Goal: Information Seeking & Learning: Learn about a topic

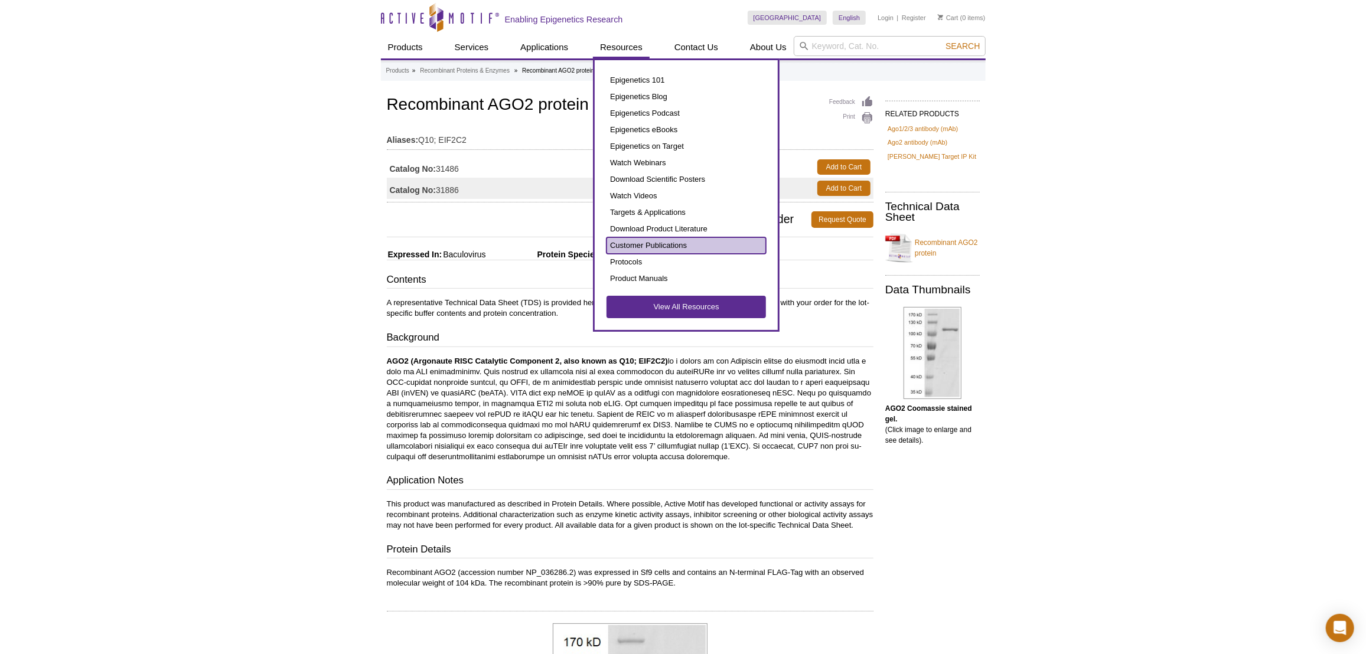
click at [670, 246] on link "Customer Publications" at bounding box center [685, 245] width 159 height 17
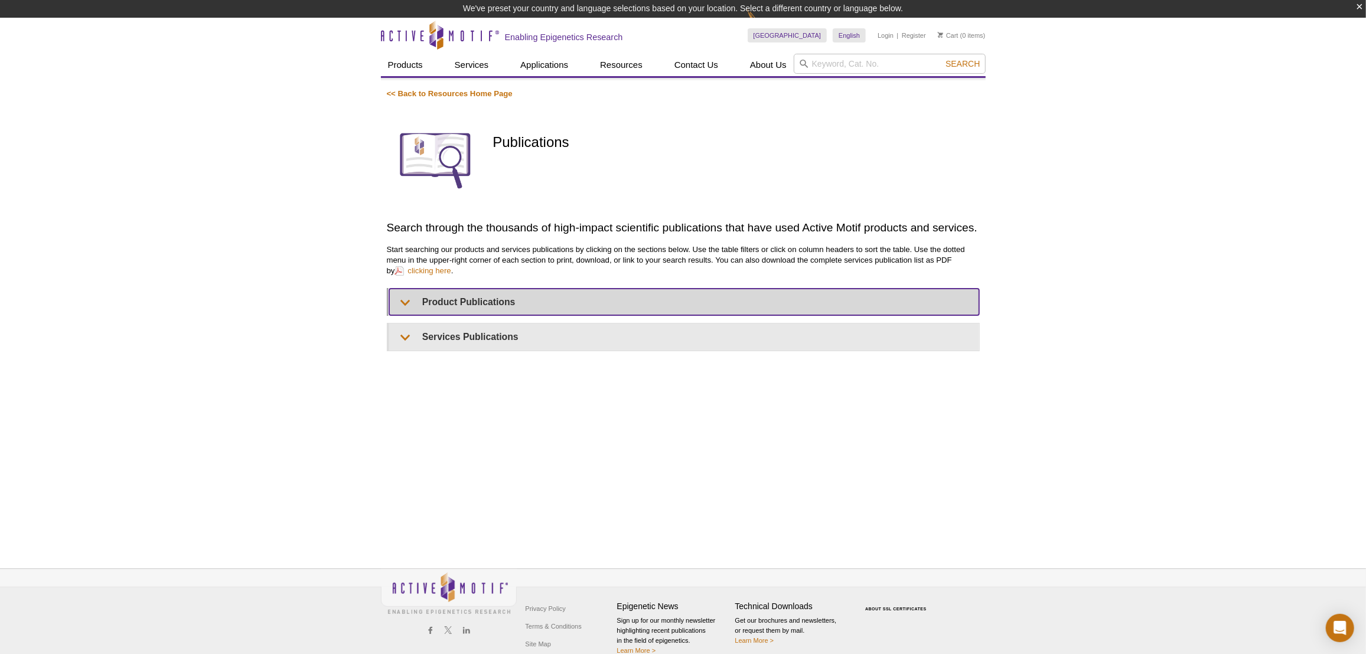
click at [427, 304] on summary "Product Publications" at bounding box center [684, 302] width 590 height 27
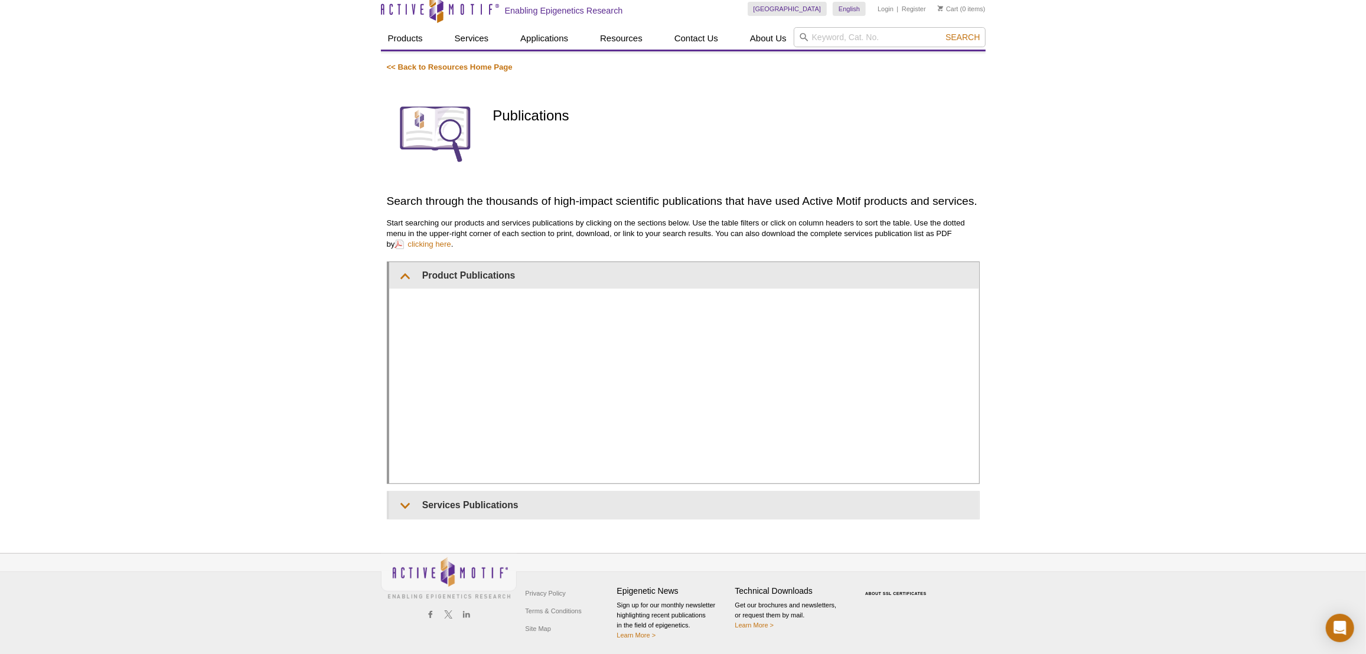
scroll to position [39, 0]
click at [354, 401] on div "Active Motif Logo Enabling Epigenetics Research 0 Search Skip to content Active…" at bounding box center [683, 323] width 1366 height 665
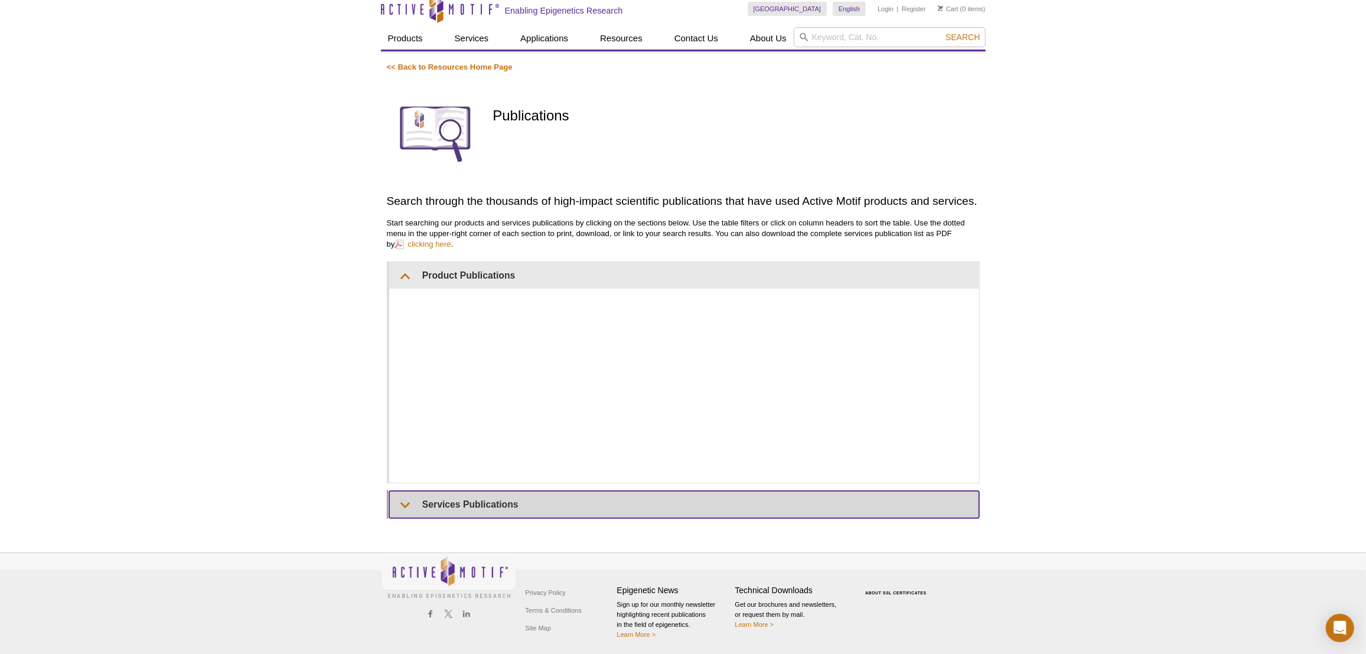
click at [436, 516] on summary "Services Publications" at bounding box center [684, 504] width 590 height 27
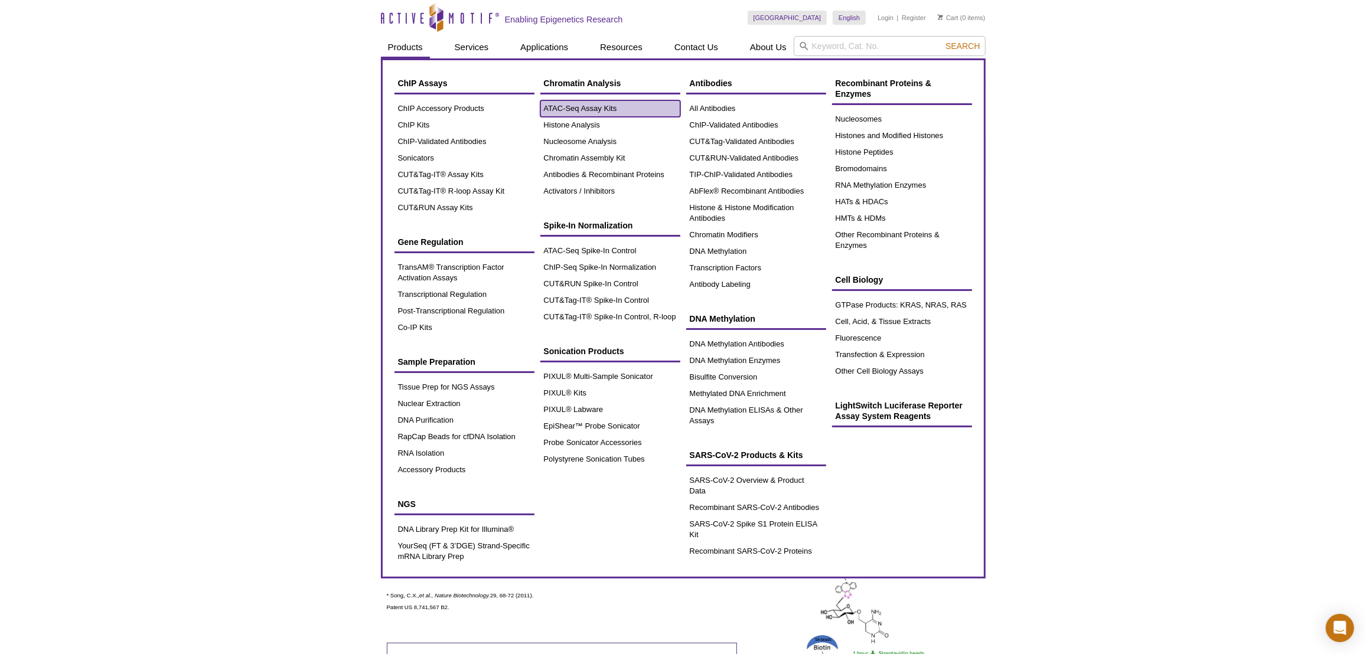
click at [553, 105] on link "ATAC-Seq Assay Kits" at bounding box center [610, 108] width 140 height 17
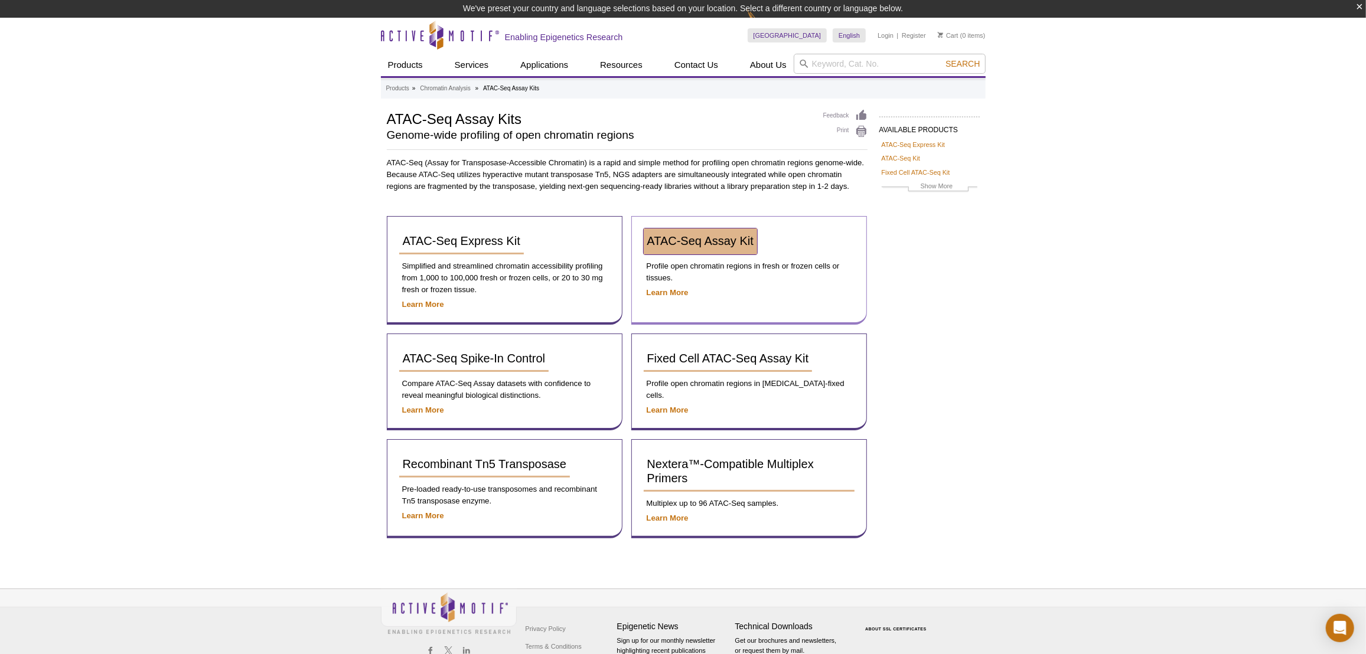
click at [703, 232] on link "ATAC-Seq Assay Kit" at bounding box center [700, 241] width 113 height 26
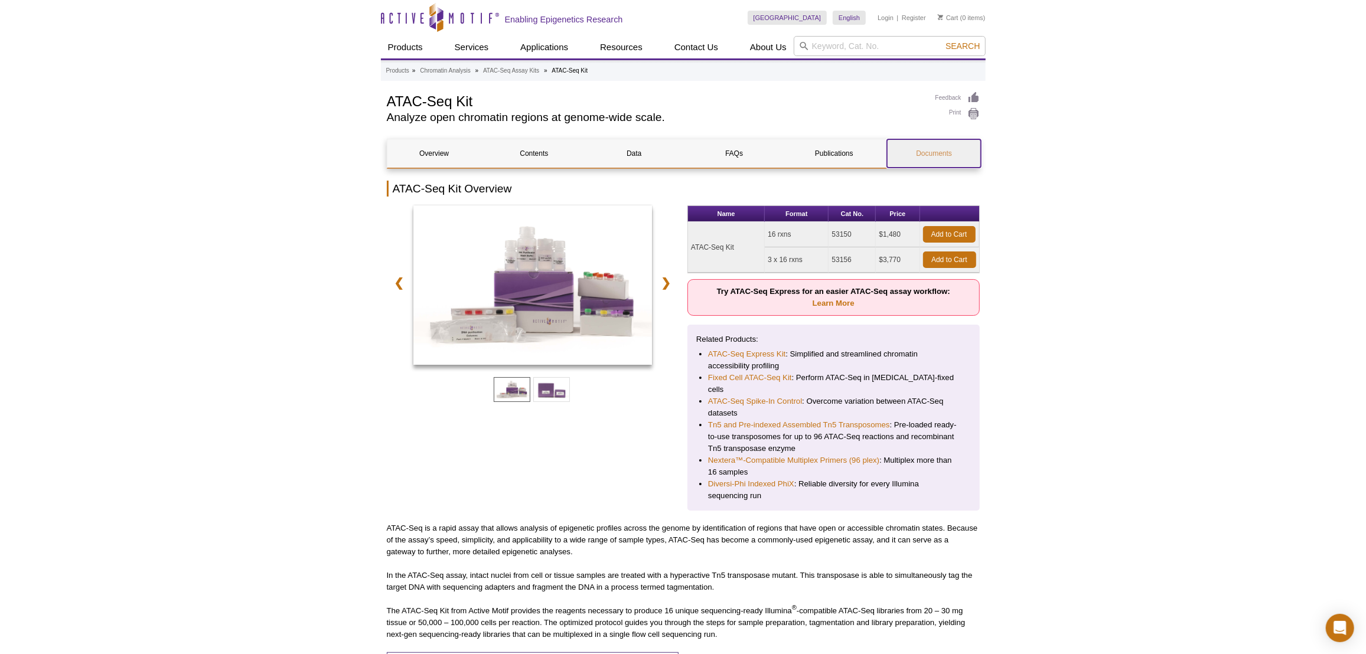
click at [945, 162] on link "Documents" at bounding box center [934, 153] width 94 height 28
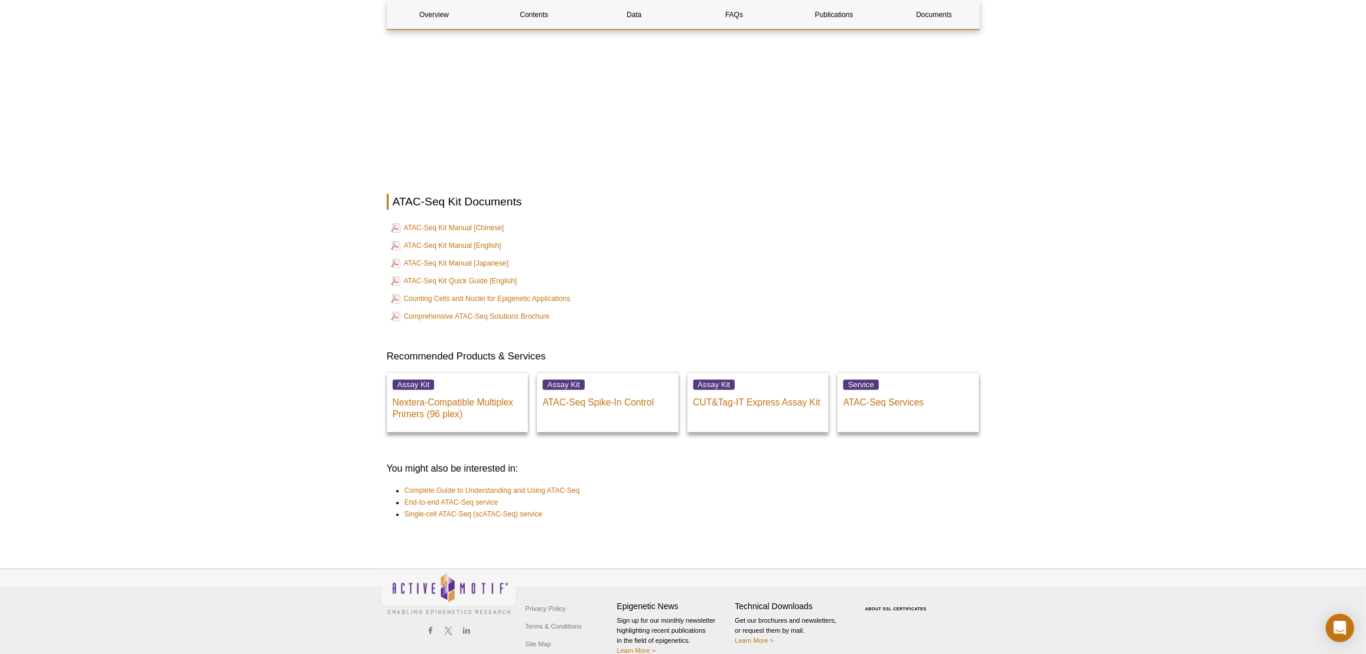
scroll to position [2753, 0]
click at [484, 238] on link "ATAC-Seq Kit Manual [English]" at bounding box center [446, 245] width 110 height 14
